Goal: Find specific page/section: Find specific page/section

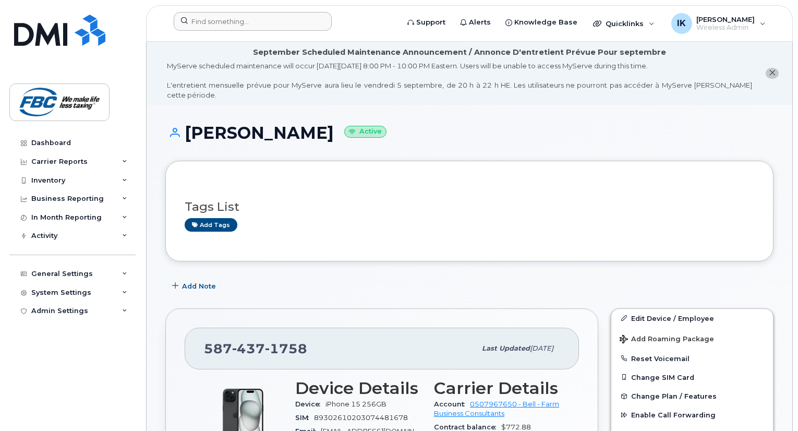
scroll to position [185, 0]
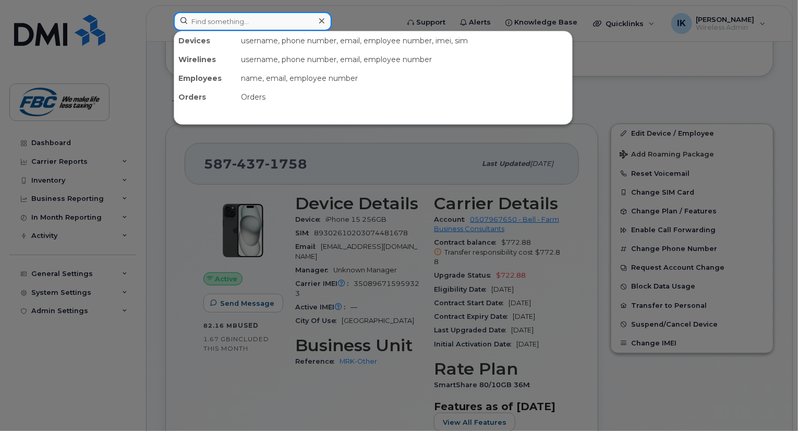
click at [267, 26] on input at bounding box center [253, 21] width 158 height 19
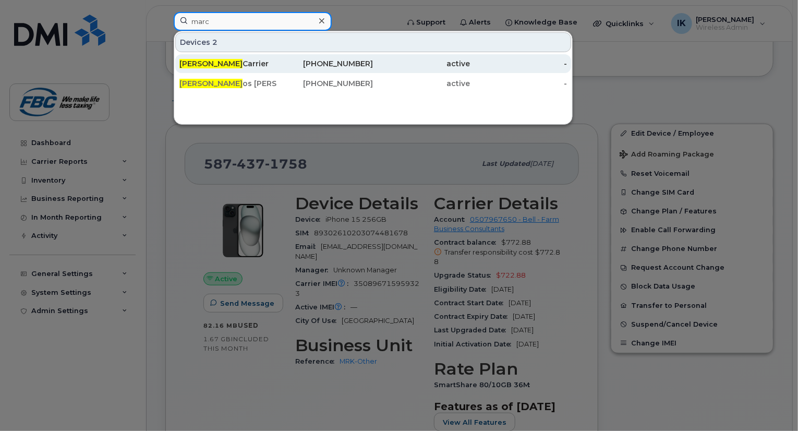
type input "marc"
click at [204, 61] on div "Marc Carrier" at bounding box center [227, 63] width 97 height 10
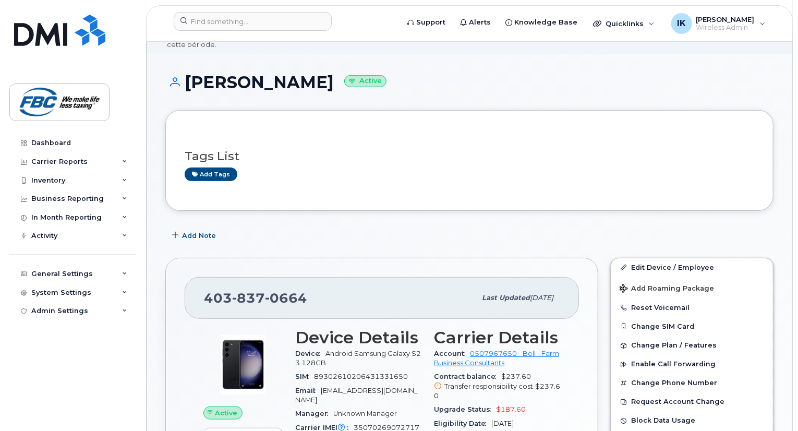
scroll to position [167, 0]
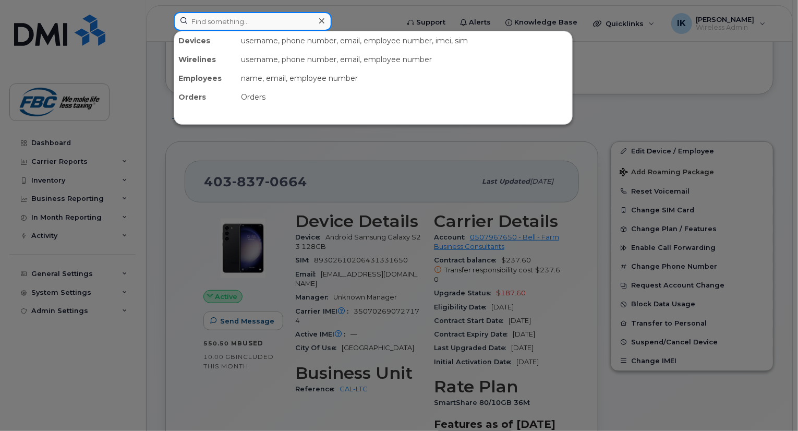
click at [260, 22] on input at bounding box center [253, 21] width 158 height 19
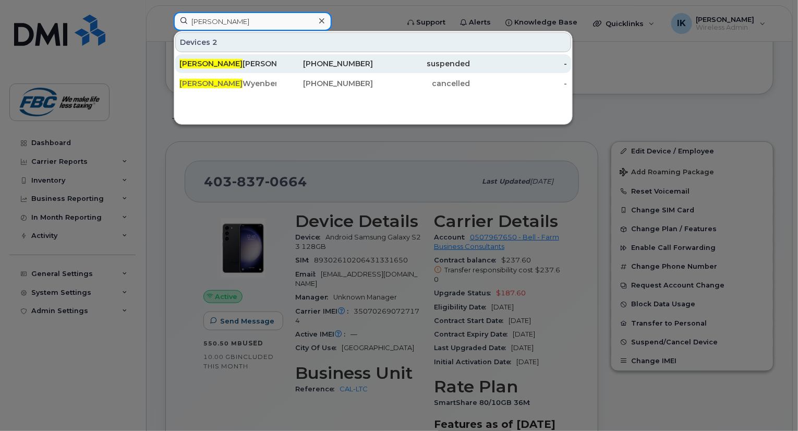
type input "kim"
click at [210, 63] on div "Kim Weisgarber" at bounding box center [227, 63] width 97 height 10
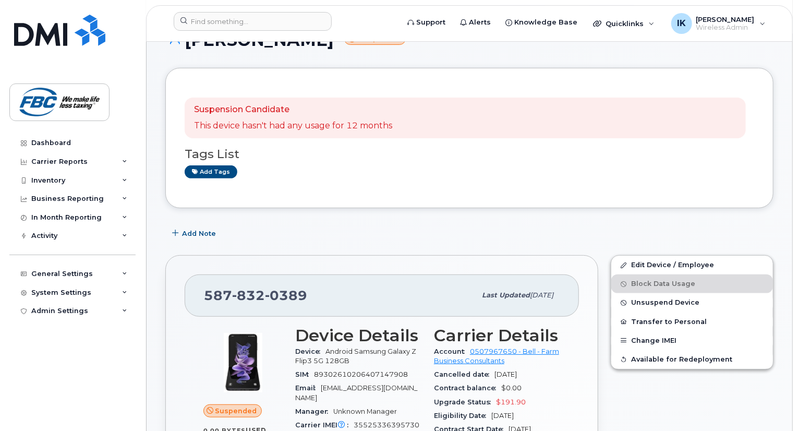
scroll to position [63, 0]
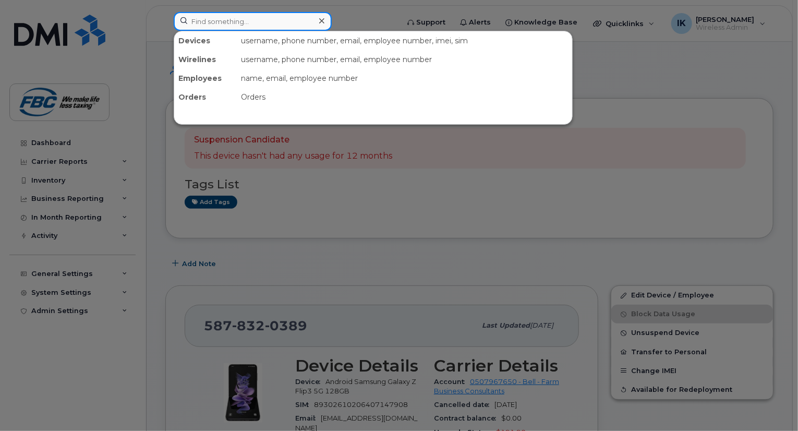
click at [234, 18] on input at bounding box center [253, 21] width 158 height 19
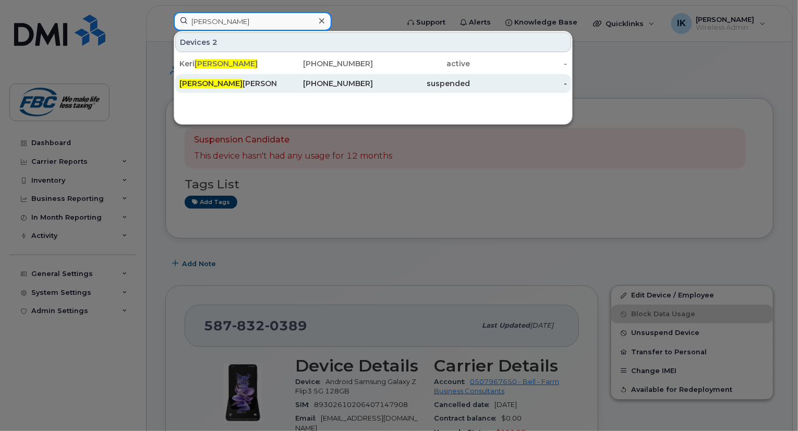
type input "ryan"
click at [215, 87] on div "Ryan Weatherill" at bounding box center [227, 83] width 97 height 10
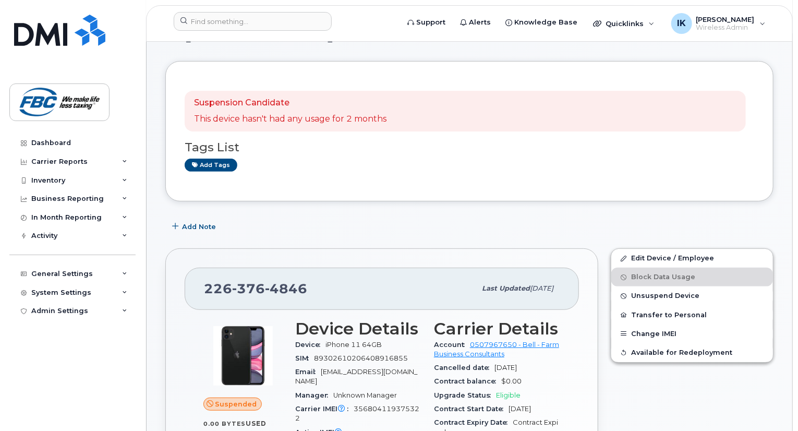
scroll to position [63, 0]
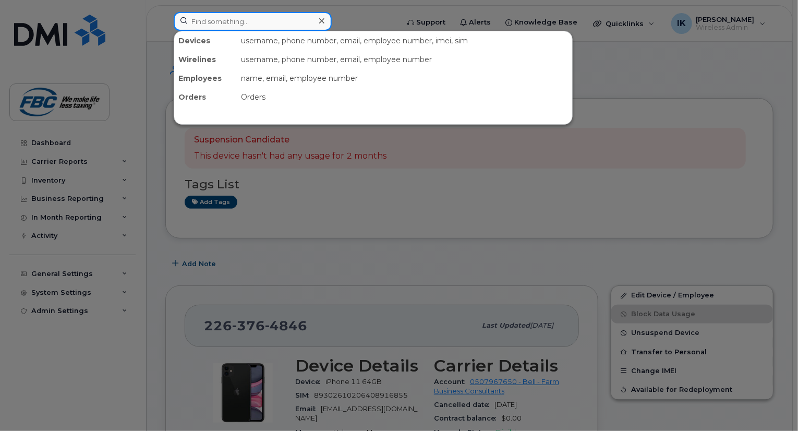
click at [242, 21] on input at bounding box center [253, 21] width 158 height 19
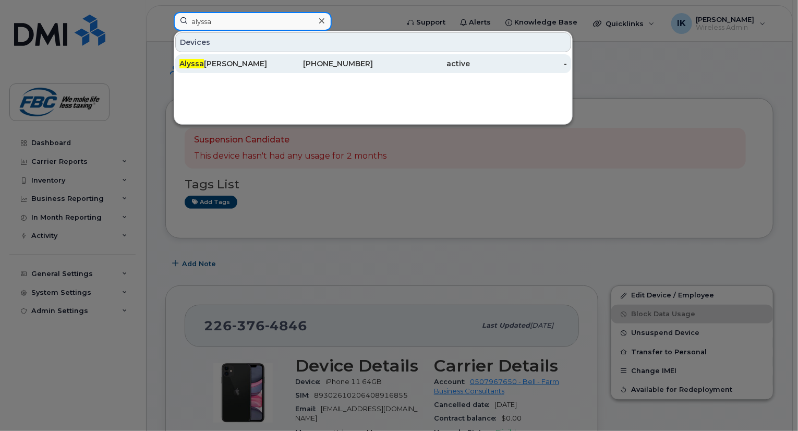
type input "alyssa"
click at [215, 66] on div "Alyssa Lavell" at bounding box center [227, 63] width 97 height 10
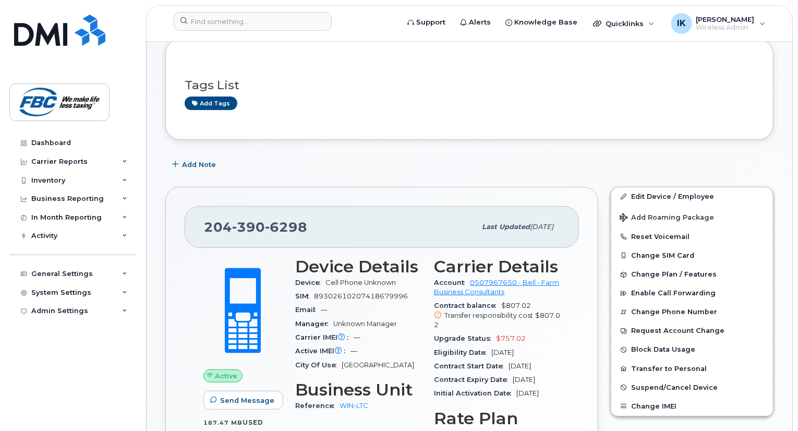
scroll to position [229, 0]
